Goal: Navigation & Orientation: Find specific page/section

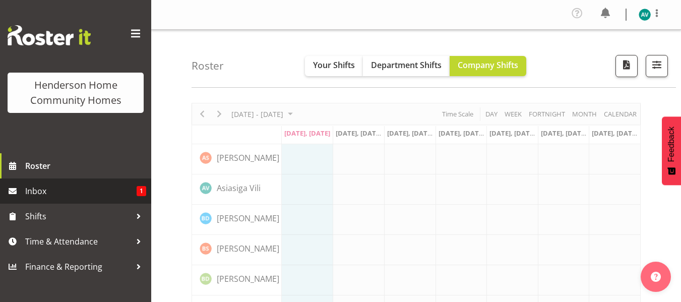
click at [44, 190] on span "Inbox" at bounding box center [80, 191] width 111 height 15
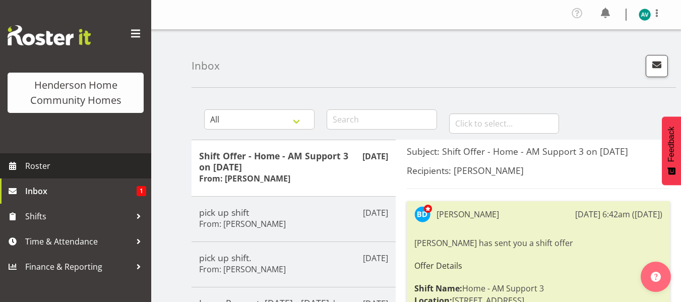
click at [41, 176] on link "Roster" at bounding box center [75, 165] width 151 height 25
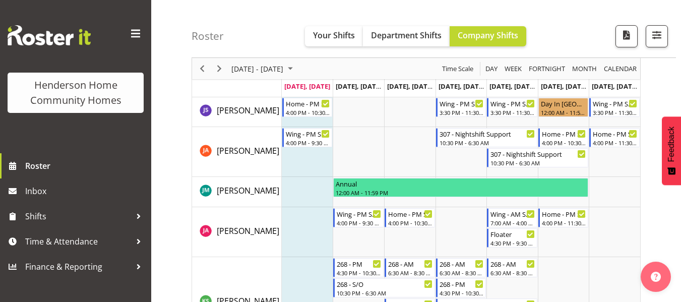
scroll to position [640, 0]
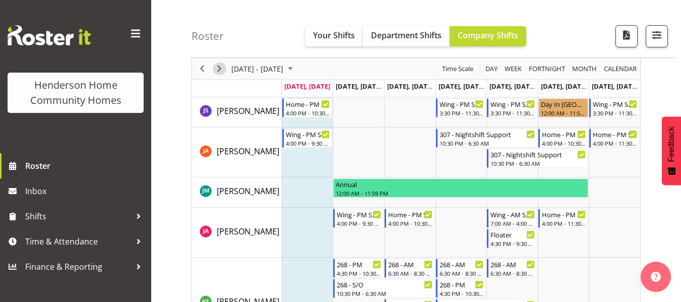
click at [223, 71] on span "Next" at bounding box center [219, 69] width 12 height 13
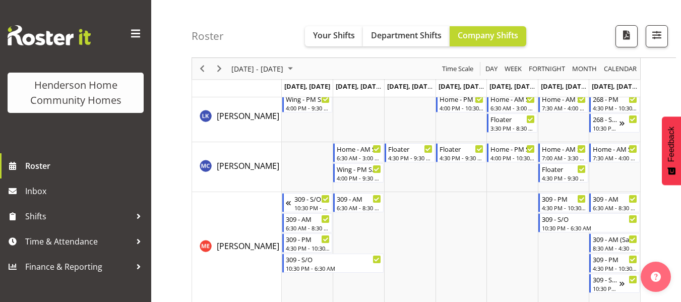
scroll to position [1186, 0]
click at [465, 167] on td "Timeline Week of September 8, 2025" at bounding box center [461, 167] width 51 height 50
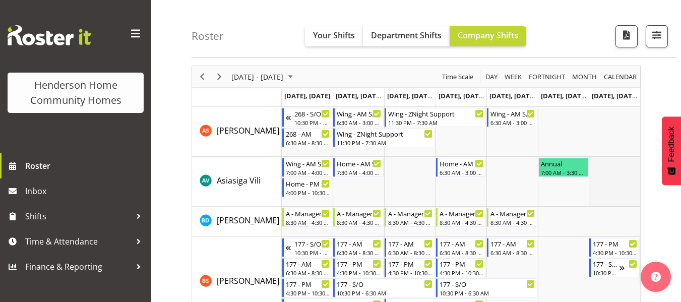
scroll to position [0, 0]
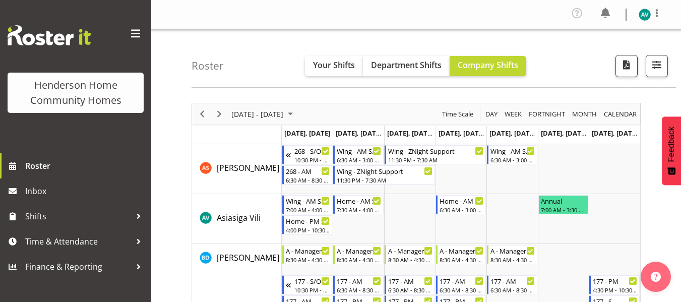
click at [660, 20] on div at bounding box center [657, 14] width 12 height 15
click at [605, 56] on link "Log Out" at bounding box center [614, 55] width 97 height 18
